Goal: Find specific page/section: Find specific page/section

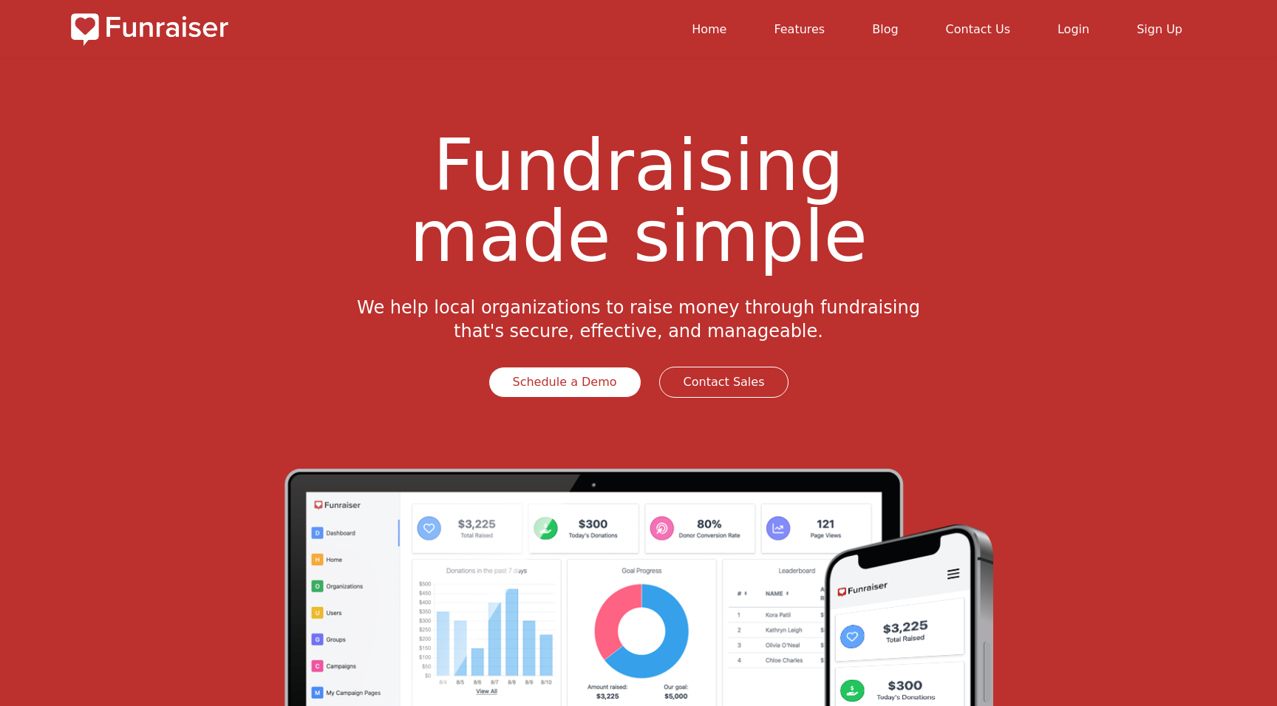
click at [1080, 29] on link "Login" at bounding box center [1074, 29] width 32 height 14
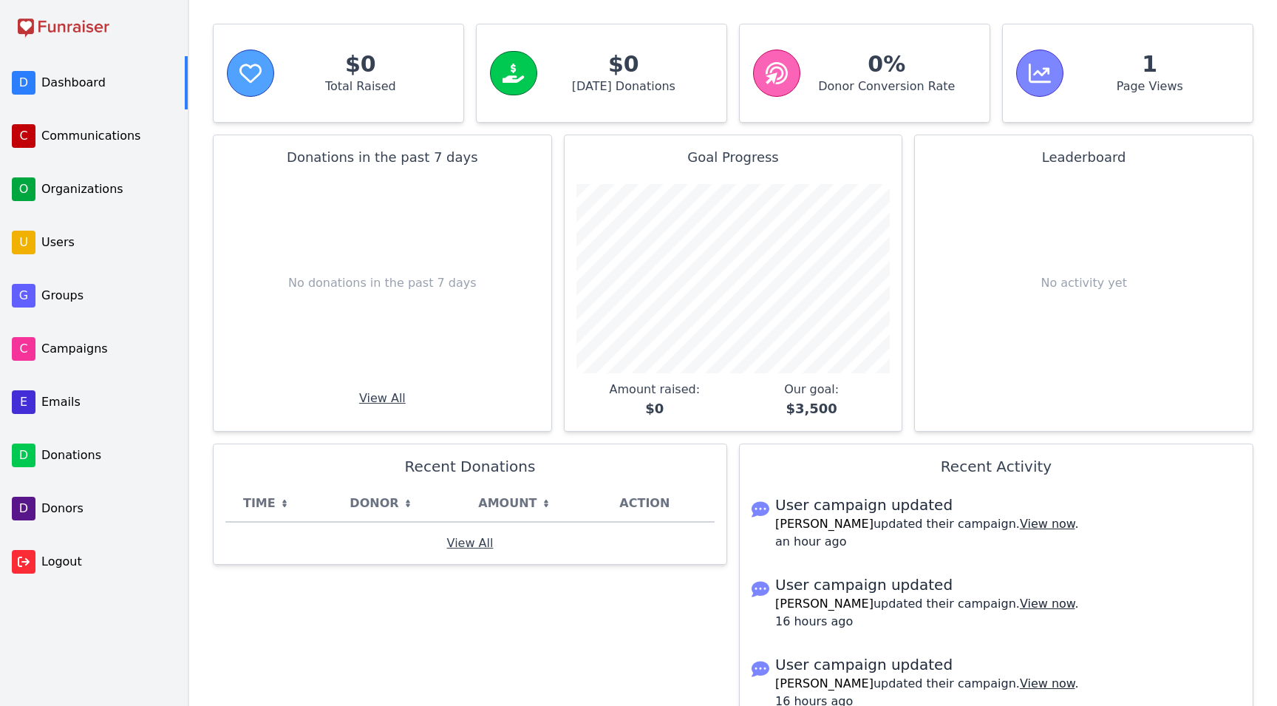
click at [111, 145] on link "C Communications" at bounding box center [92, 135] width 185 height 53
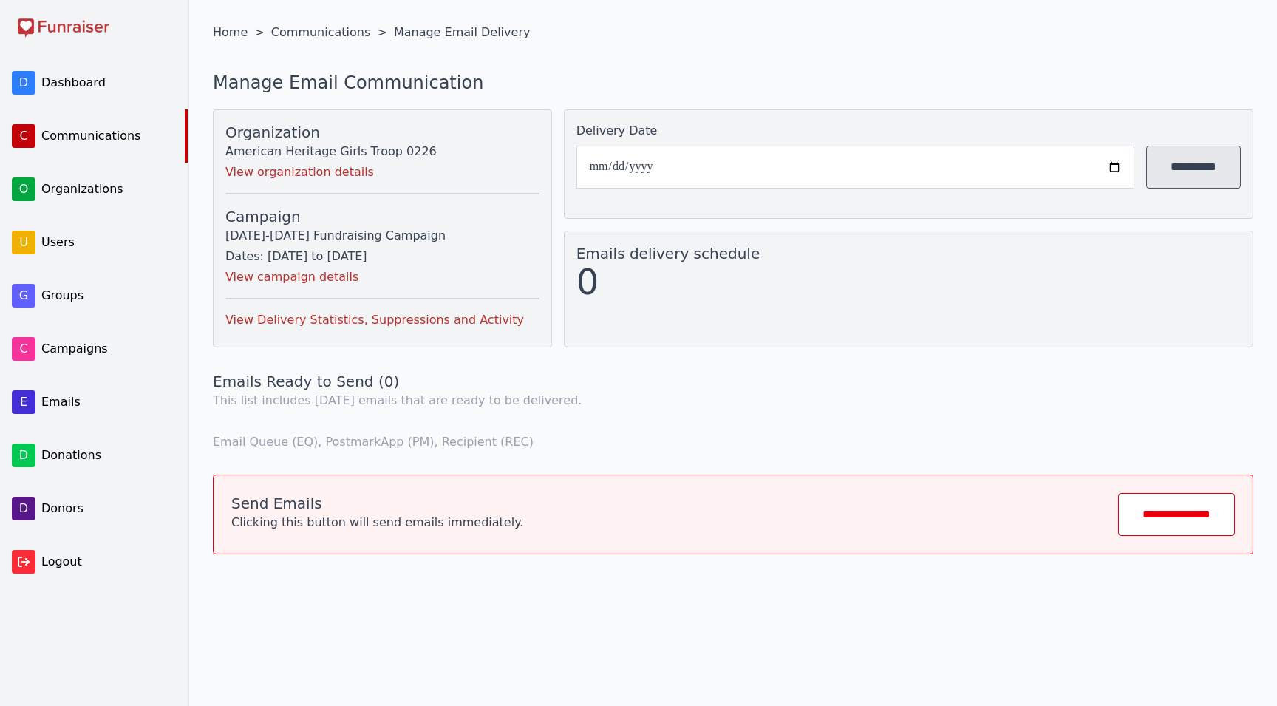
click at [260, 319] on link "View Delivery Statistics, Suppressions and Activity" at bounding box center [374, 320] width 299 height 14
